Goal: Find specific page/section: Find specific page/section

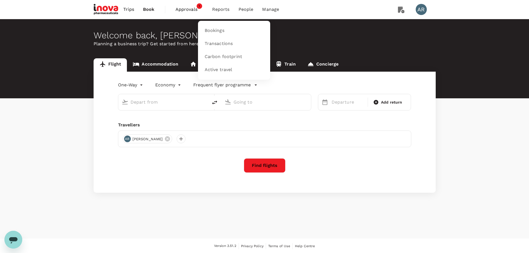
type input "Ngurah Rai Intl (DPS)"
type input "Singapore, Singapore (any)"
type input "Ngurah Rai Intl (DPS)"
type input "Singapore, Singapore (any)"
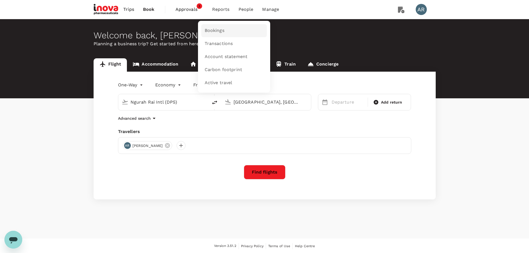
click at [223, 27] on span "Bookings" at bounding box center [215, 30] width 20 height 6
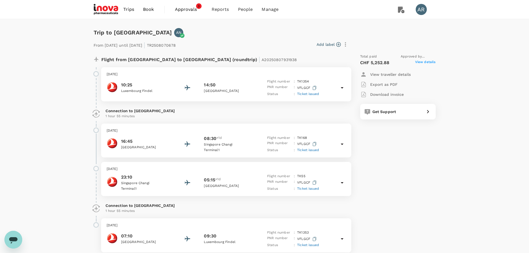
click at [419, 62] on span "View details" at bounding box center [425, 62] width 21 height 7
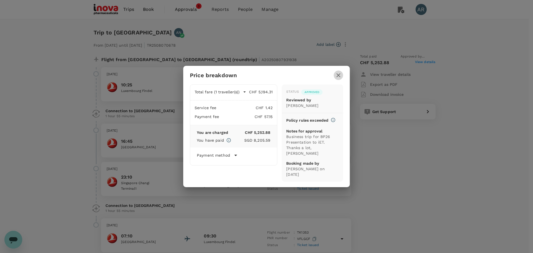
click at [337, 79] on icon "button" at bounding box center [338, 75] width 7 height 7
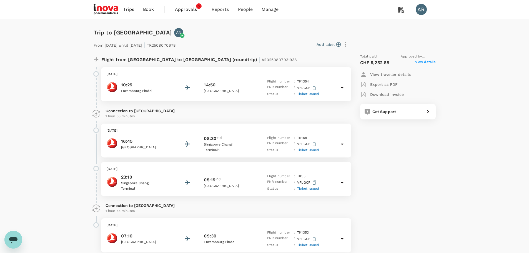
click at [417, 62] on span "View details" at bounding box center [425, 62] width 21 height 7
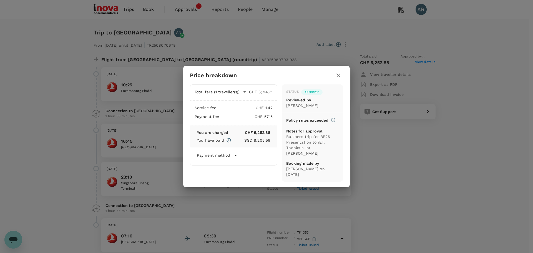
click at [235, 158] on icon at bounding box center [235, 155] width 7 height 7
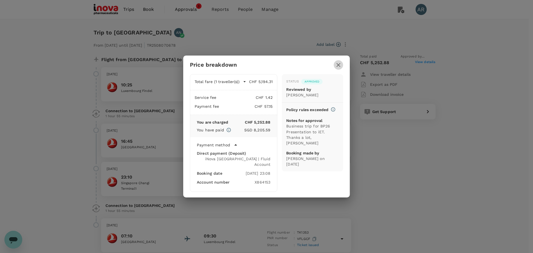
click at [339, 65] on icon "button" at bounding box center [338, 65] width 7 height 7
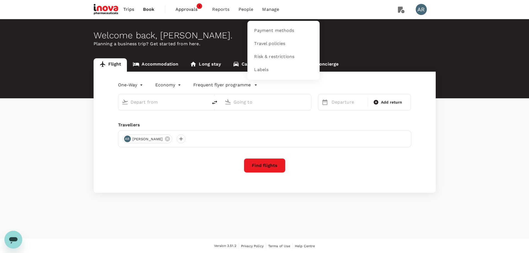
type input "Ngurah Rai Intl (DPS)"
type input "[GEOGRAPHIC_DATA], [GEOGRAPHIC_DATA] (any)"
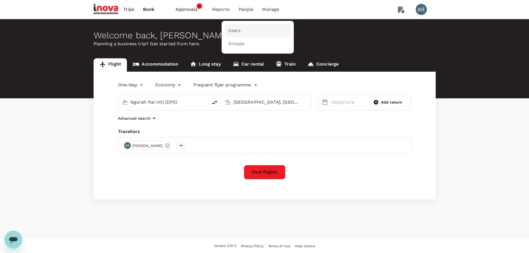
click at [257, 31] on link "Users" at bounding box center [258, 30] width 66 height 13
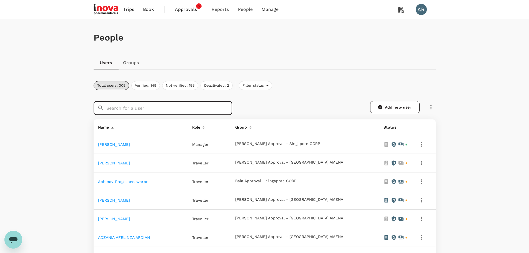
click at [208, 111] on input "text" at bounding box center [169, 108] width 126 height 14
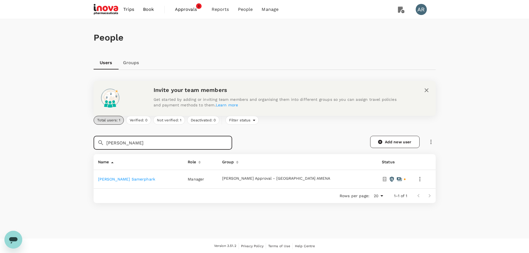
type input "[PERSON_NAME]"
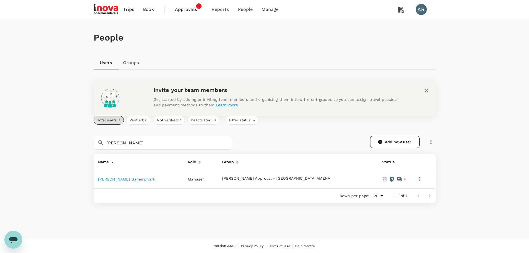
click at [109, 179] on link "[PERSON_NAME] Samerphark" at bounding box center [126, 179] width 57 height 4
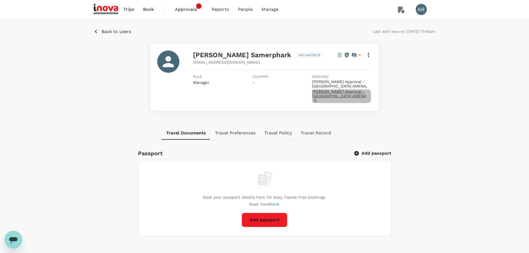
click at [320, 93] on span "[PERSON_NAME] Approval - [GEOGRAPHIC_DATA] AMENA" at bounding box center [341, 95] width 59 height 13
